Goal: Task Accomplishment & Management: Use online tool/utility

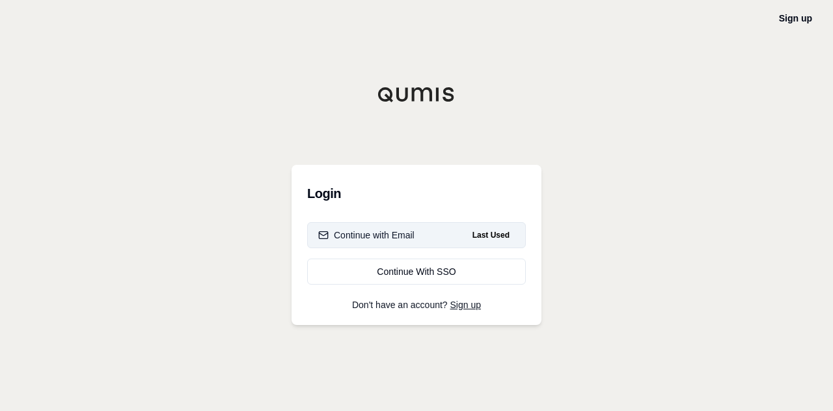
click at [389, 235] on div "Continue with Email" at bounding box center [366, 235] width 96 height 13
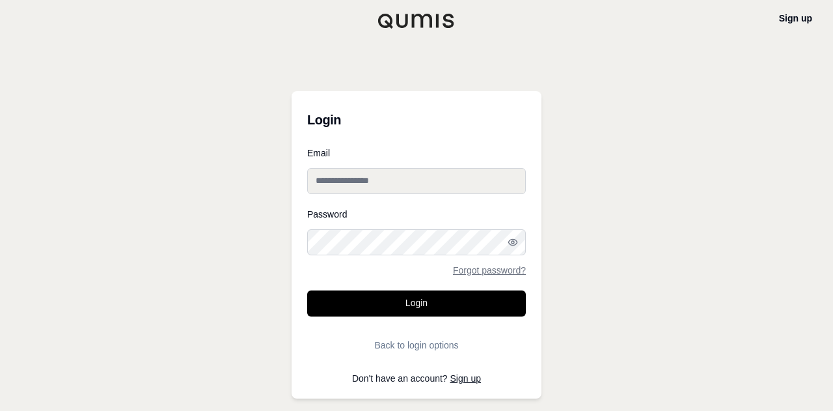
type input "**********"
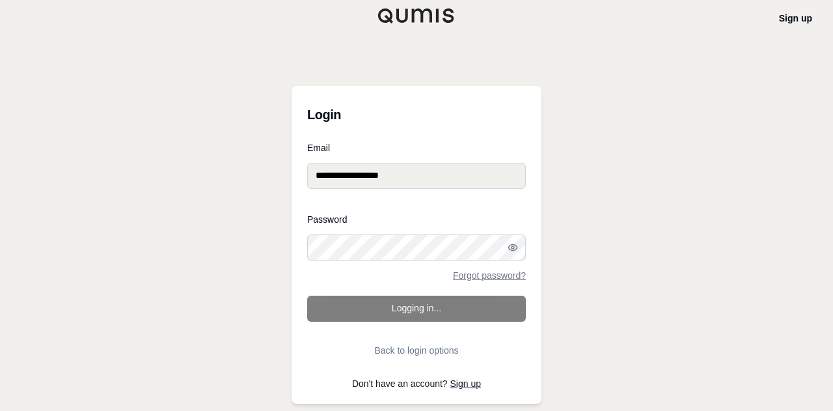
click at [413, 314] on form "**********" at bounding box center [416, 253] width 219 height 220
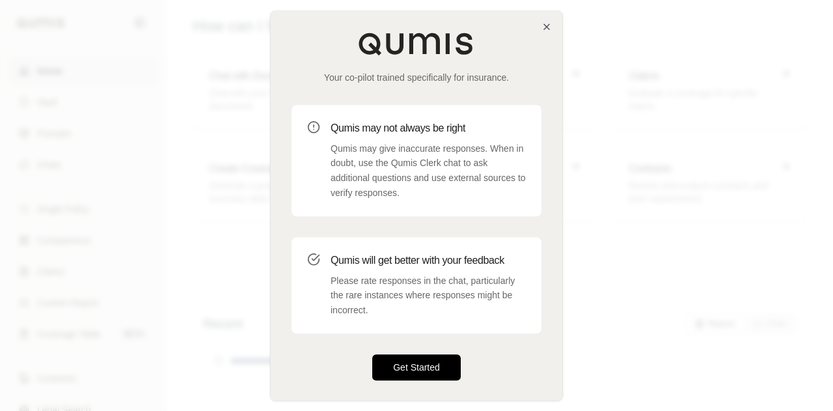
click at [431, 360] on button "Get Started" at bounding box center [416, 367] width 89 height 26
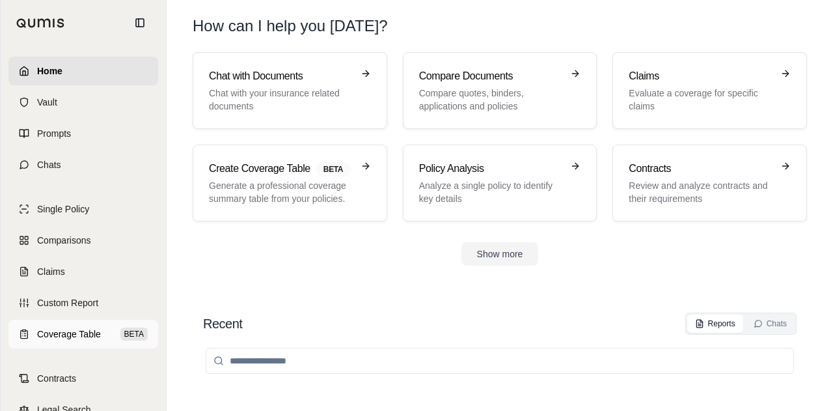
click at [64, 331] on span "Coverage Table" at bounding box center [69, 334] width 64 height 13
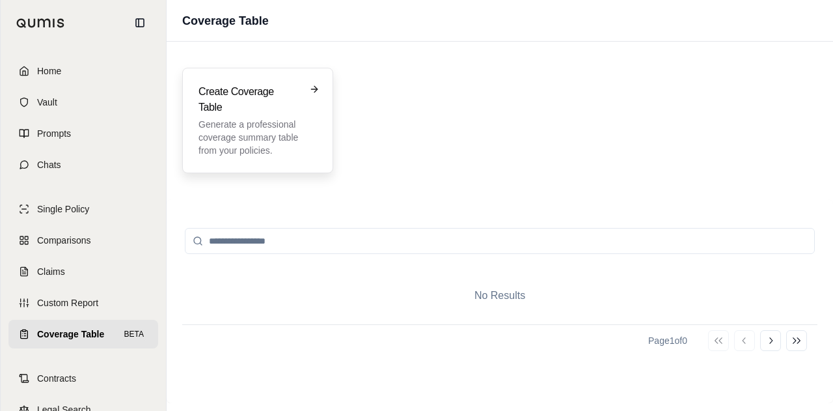
click at [232, 94] on h3 "Create Coverage Table" at bounding box center [249, 99] width 100 height 31
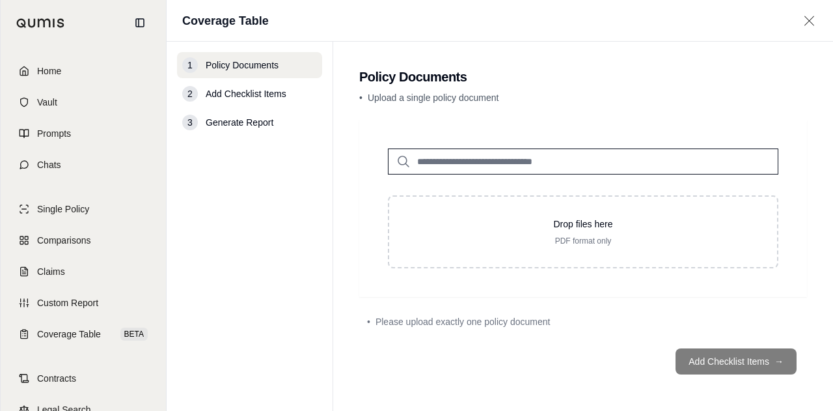
click at [270, 188] on nav "1 Policy Documents 2 Add Checklist Items 3 Generate Report" at bounding box center [250, 226] width 167 height 369
click at [204, 96] on div "2 Add Checklist Items" at bounding box center [249, 94] width 145 height 26
click at [232, 93] on span "Add Checklist Items" at bounding box center [246, 93] width 81 height 13
click at [231, 93] on span "Add Checklist Items" at bounding box center [246, 93] width 81 height 13
click at [232, 92] on span "Add Checklist Items" at bounding box center [246, 93] width 81 height 13
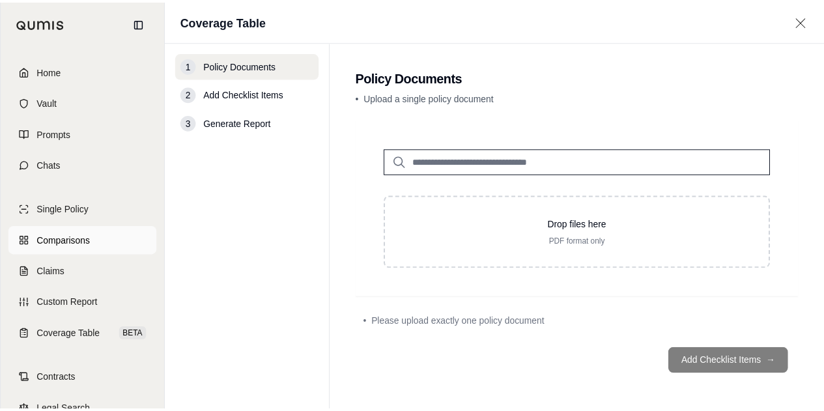
scroll to position [59, 0]
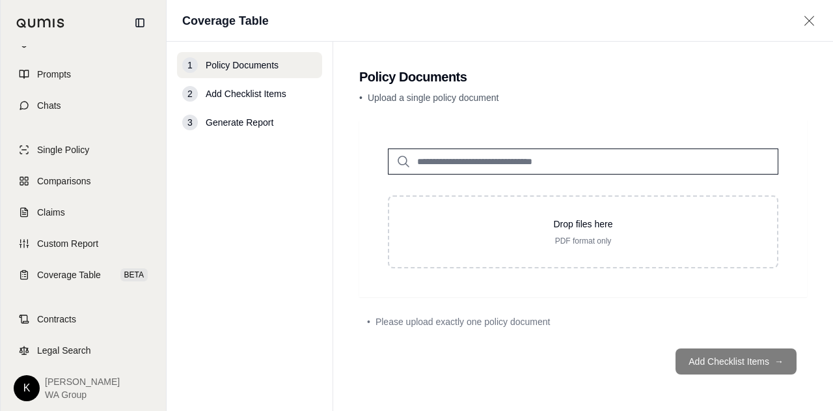
click at [731, 356] on footer "Add Checklist Items →" at bounding box center [583, 361] width 448 height 47
click at [775, 365] on footer "Add Checklist Items →" at bounding box center [583, 361] width 448 height 47
click at [776, 361] on footer "Add Checklist Items →" at bounding box center [583, 361] width 448 height 47
click at [777, 361] on footer "Add Checklist Items →" at bounding box center [583, 361] width 448 height 47
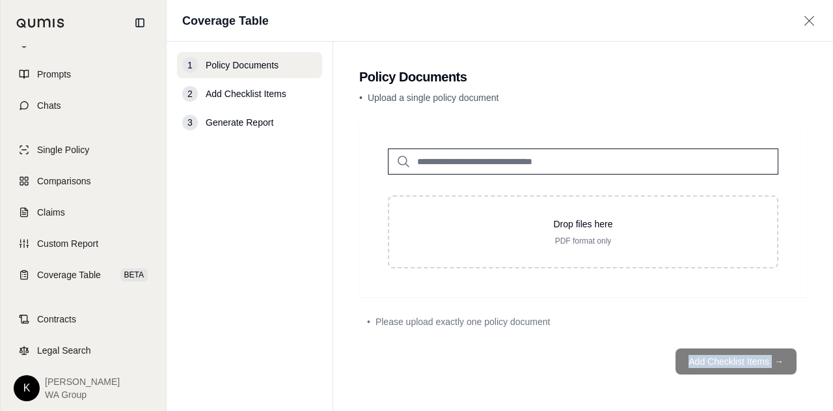
click at [777, 361] on footer "Add Checklist Items →" at bounding box center [583, 361] width 448 height 47
click at [589, 313] on div "• Please upload exactly one policy document" at bounding box center [583, 321] width 448 height 29
click at [707, 360] on footer "Add Checklist Items →" at bounding box center [583, 361] width 448 height 47
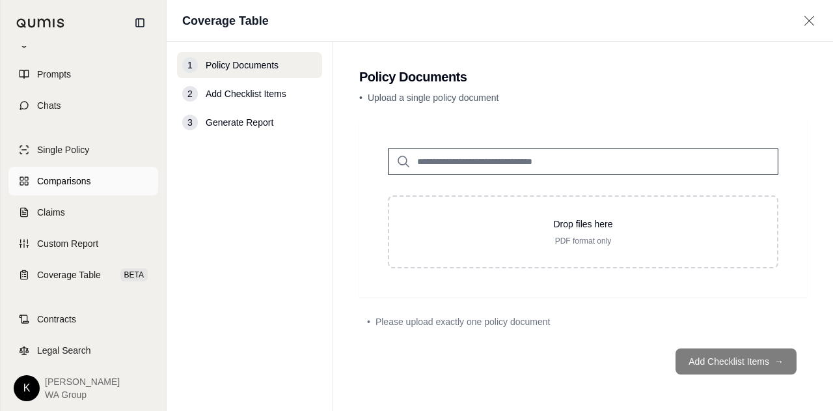
click at [59, 180] on span "Comparisons" at bounding box center [63, 180] width 53 height 13
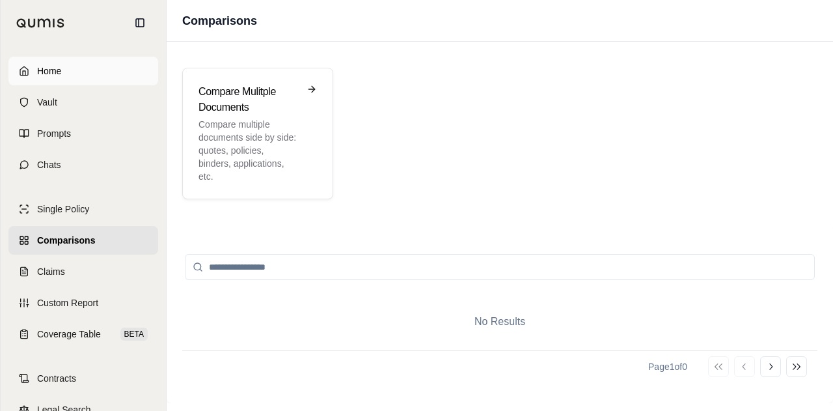
click at [62, 75] on link "Home" at bounding box center [83, 71] width 150 height 29
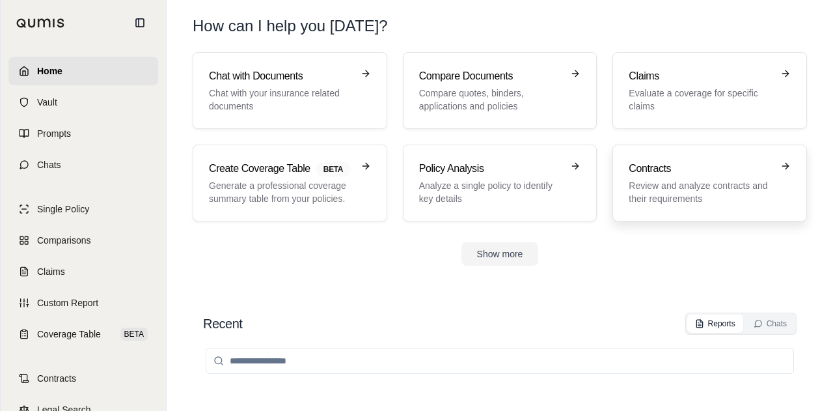
click at [682, 174] on h3 "Contracts" at bounding box center [701, 169] width 144 height 16
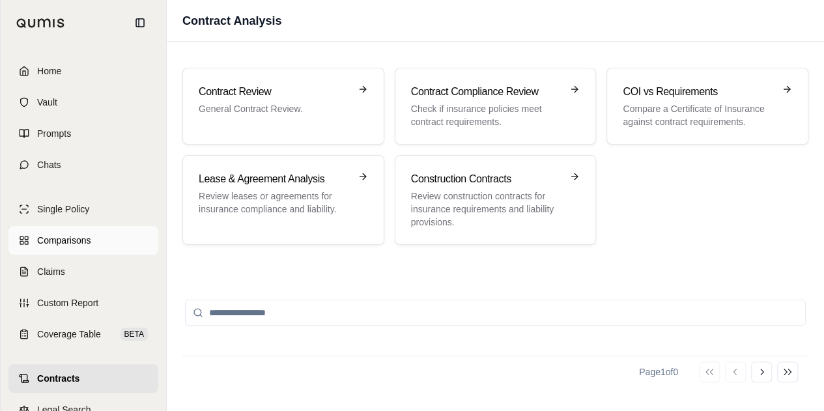
click at [63, 240] on span "Comparisons" at bounding box center [63, 240] width 53 height 13
